Goal: Navigation & Orientation: Find specific page/section

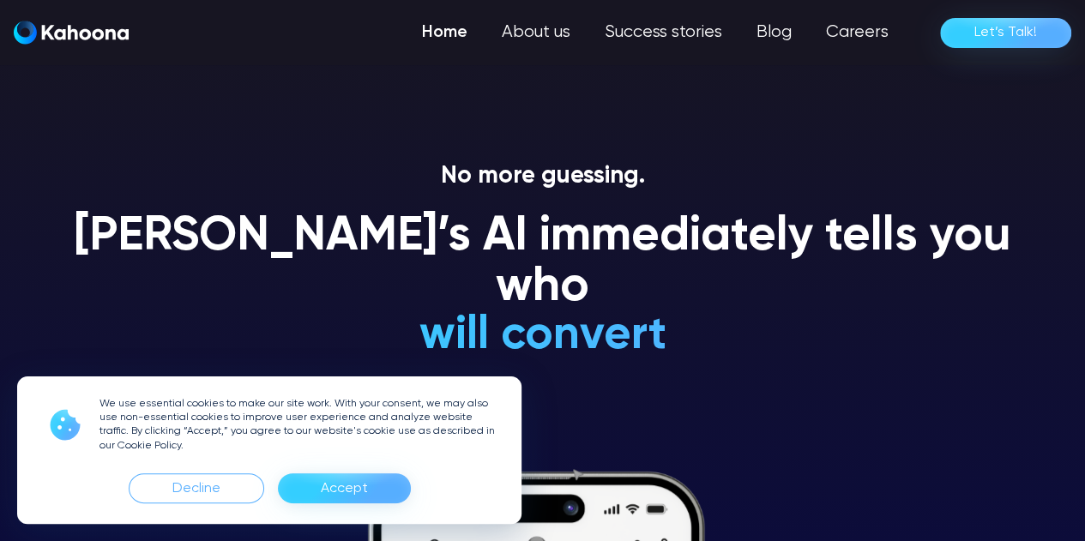
click at [347, 481] on div "Accept" at bounding box center [344, 488] width 47 height 27
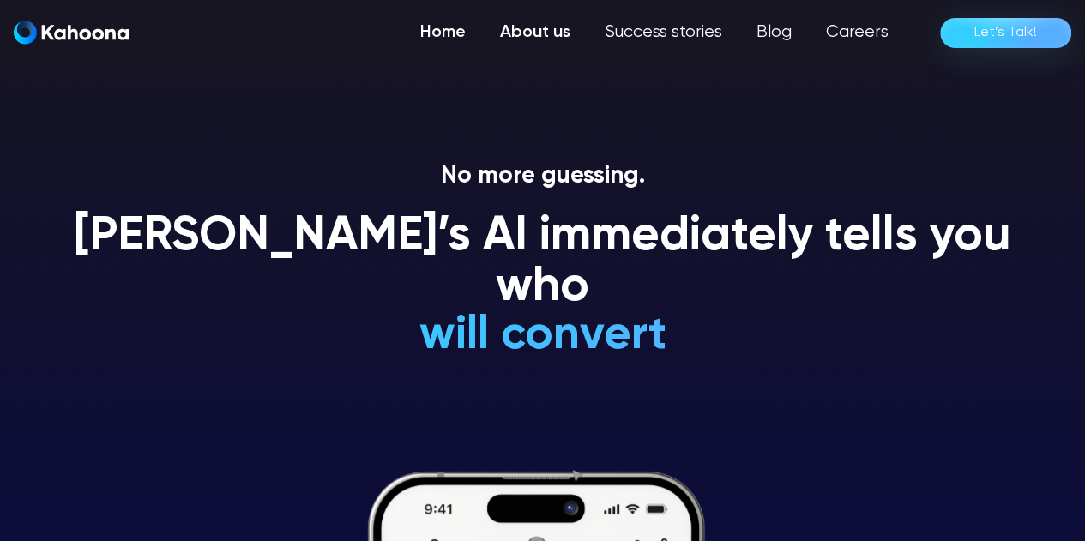
click at [528, 18] on link "About us" at bounding box center [535, 32] width 105 height 34
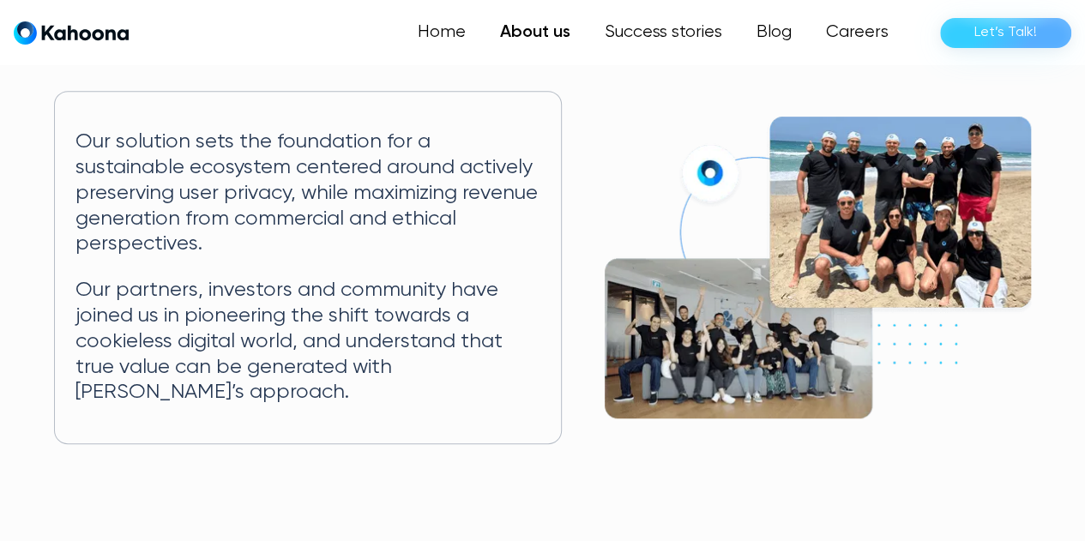
scroll to position [346, 0]
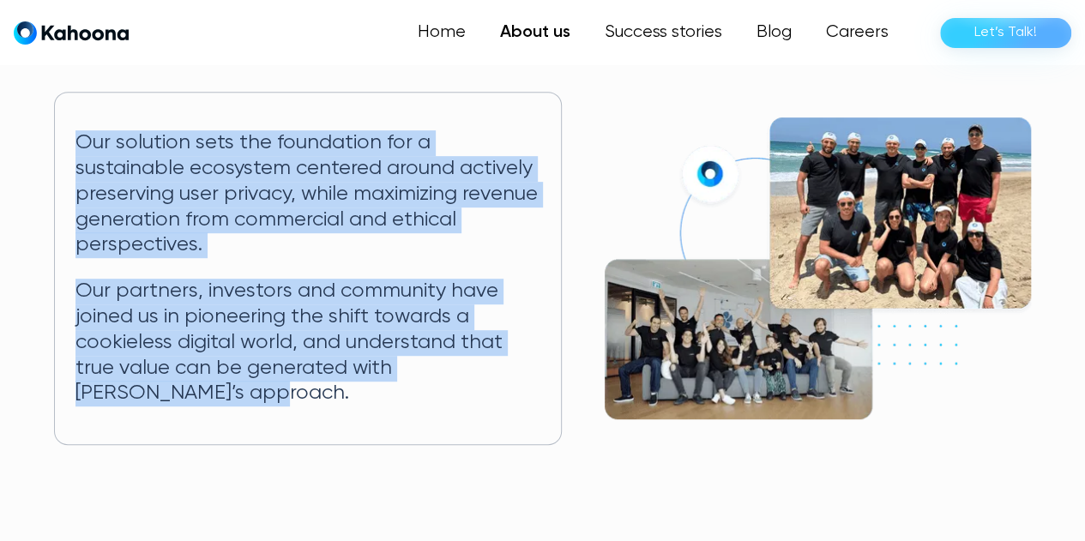
drag, startPoint x: 77, startPoint y: 142, endPoint x: 305, endPoint y: 387, distance: 334.5
click at [305, 387] on div "Our solution sets the foundation for a sustainable ecosystem centered around ac…" at bounding box center [307, 268] width 507 height 353
copy div "Our solution sets the foundation for a sustainable ecosystem centered around ac…"
click at [610, 160] on img at bounding box center [818, 269] width 426 height 302
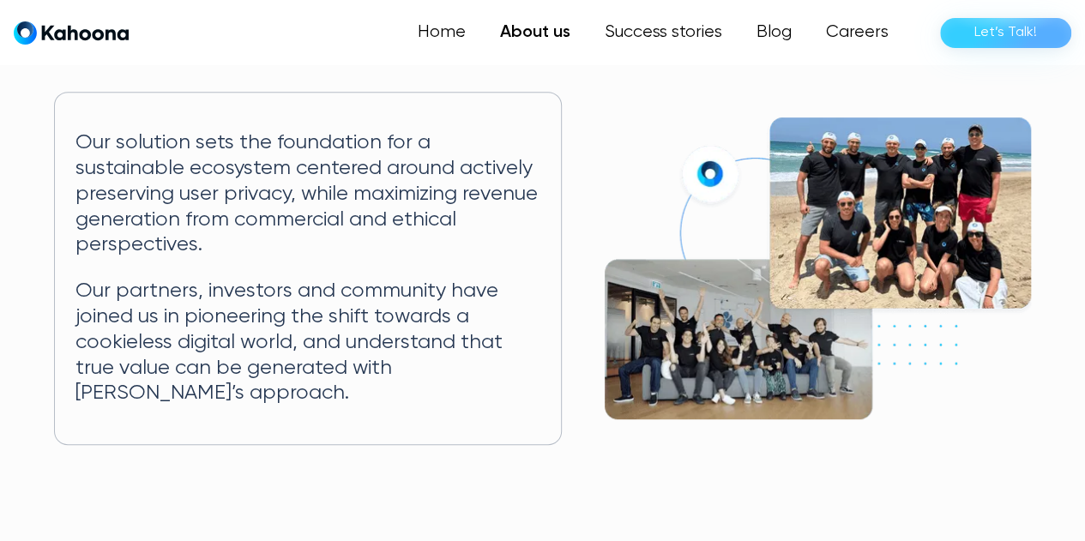
click at [618, 111] on div "Our solution sets the foundation for a sustainable ecosystem centered around ac…" at bounding box center [542, 268] width 977 height 353
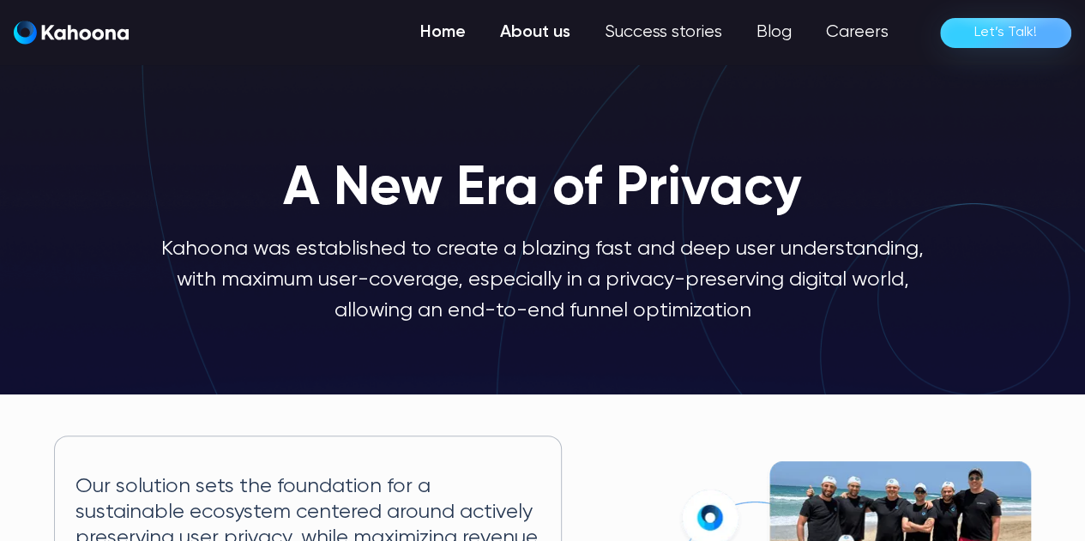
scroll to position [1, 0]
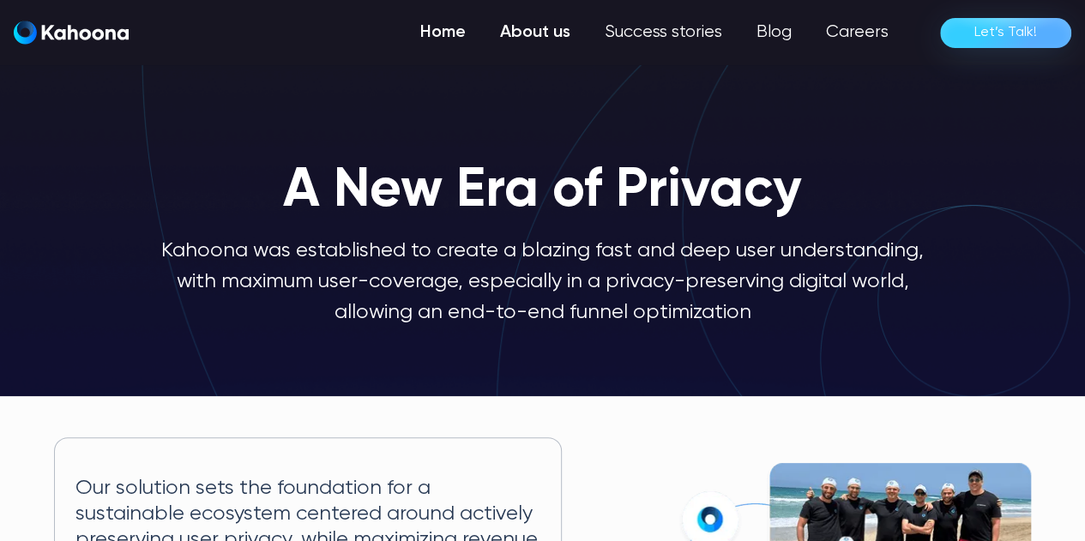
click at [432, 46] on link "Home" at bounding box center [443, 32] width 80 height 34
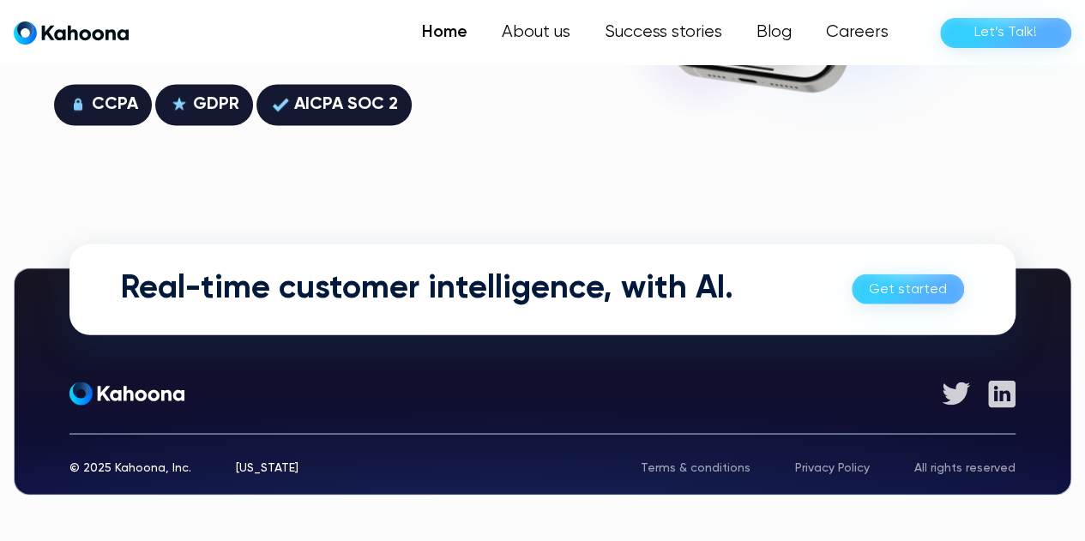
scroll to position [4715, 0]
